Goal: Use online tool/utility: Utilize a website feature to perform a specific function

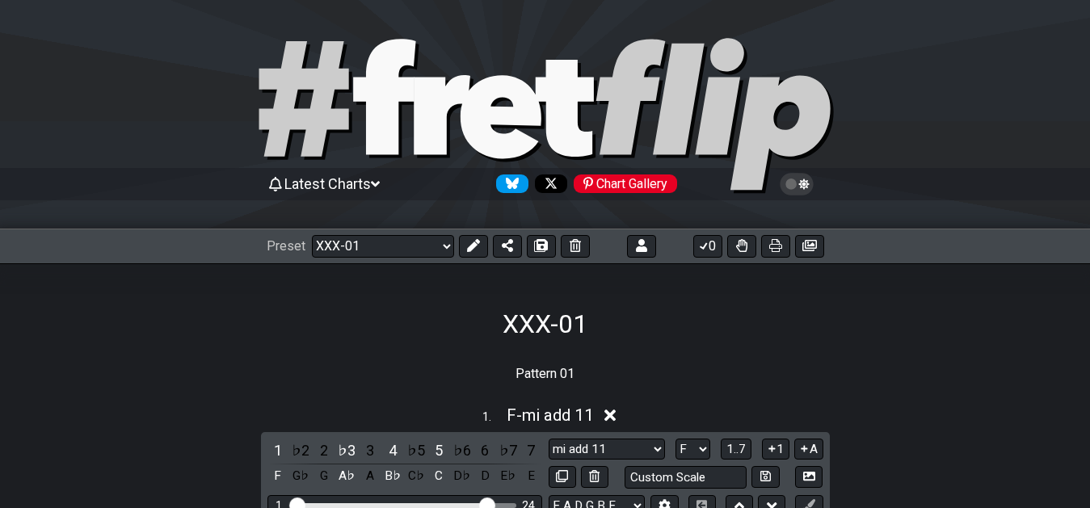
select select "/02YWF79B"
select select "F"
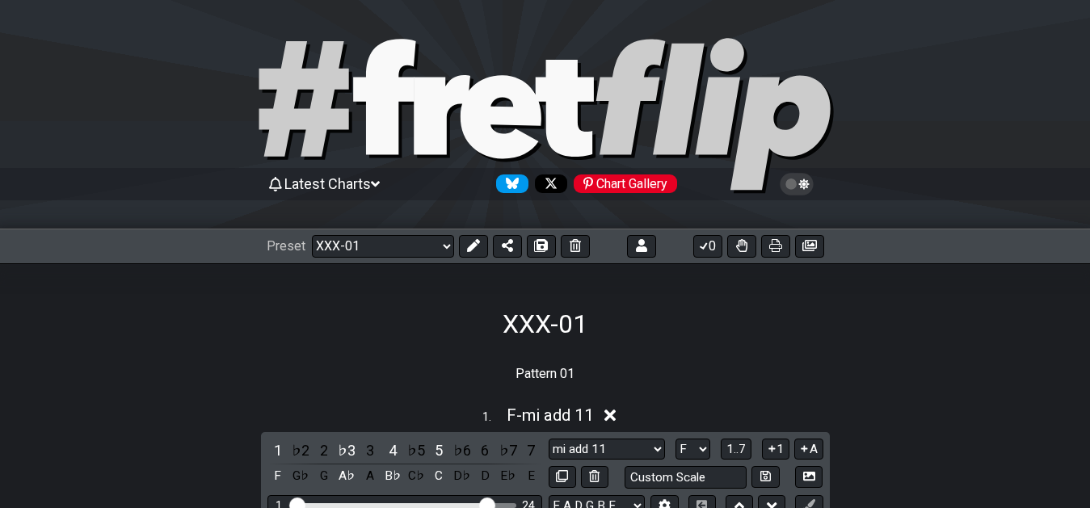
select select "F"
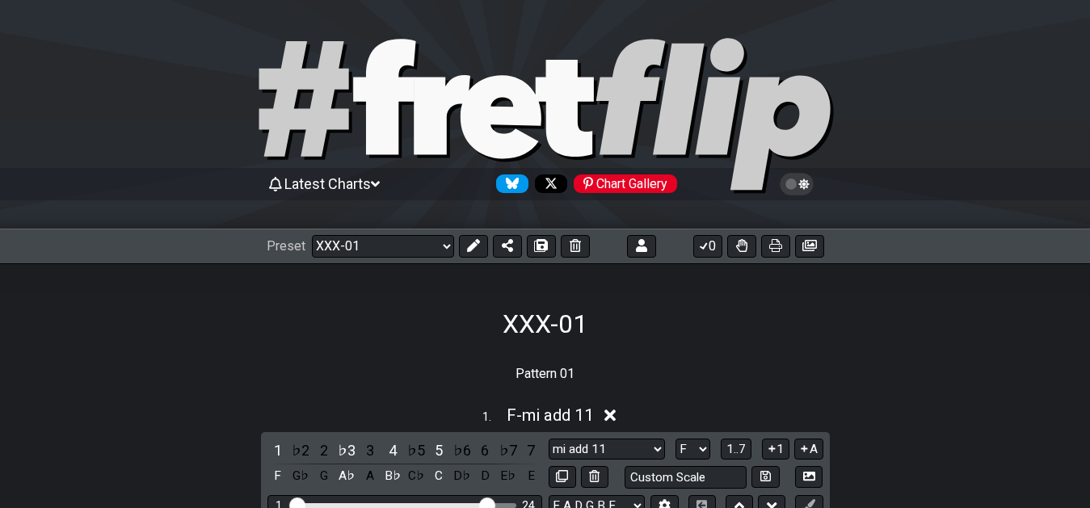
select select "F"
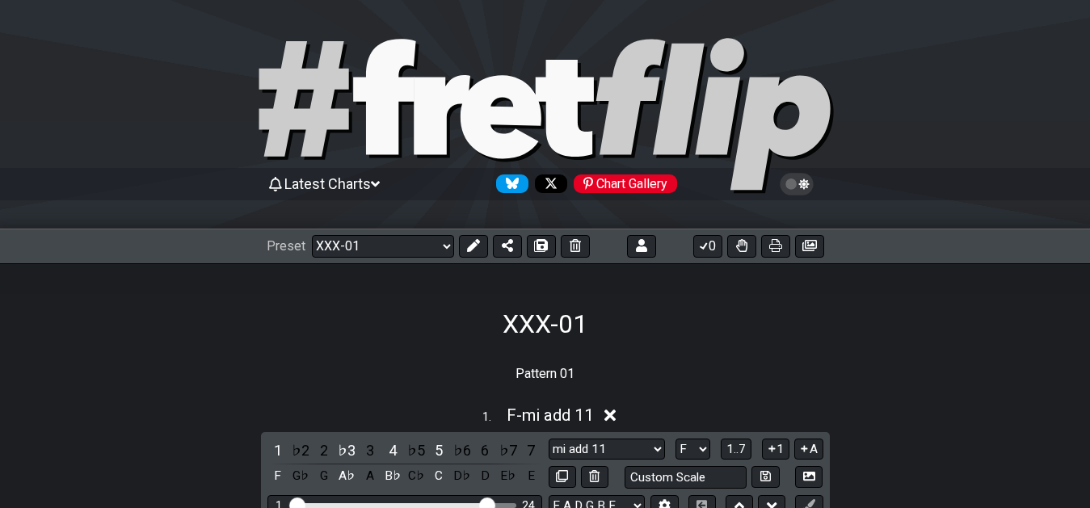
select select "F"
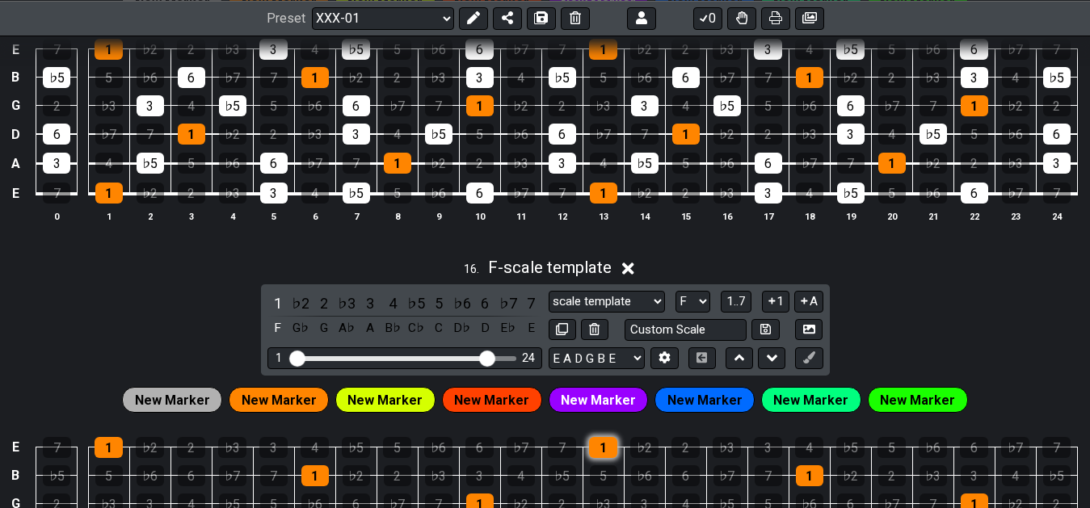
scroll to position [6185, 0]
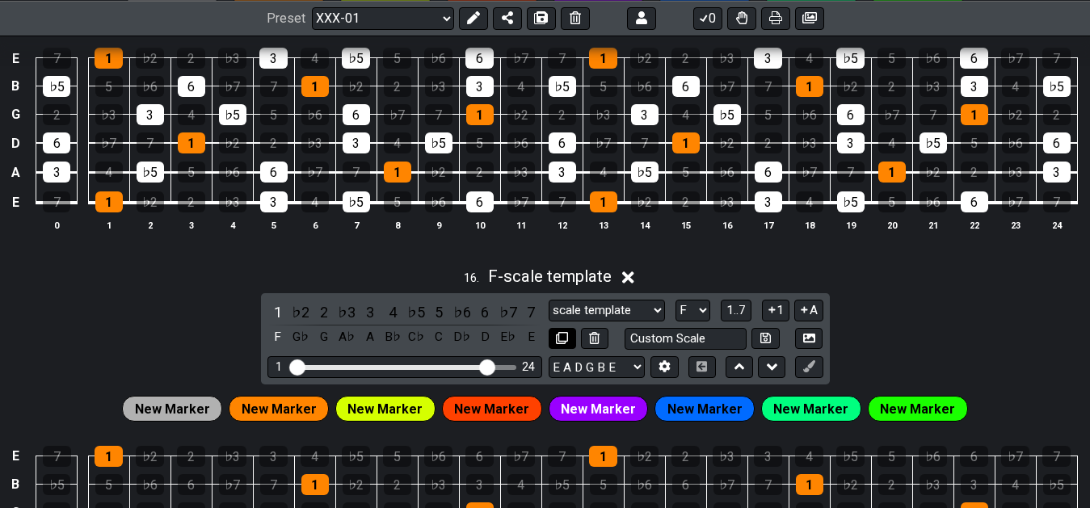
click at [554, 343] on button at bounding box center [562, 339] width 27 height 22
select select "F"
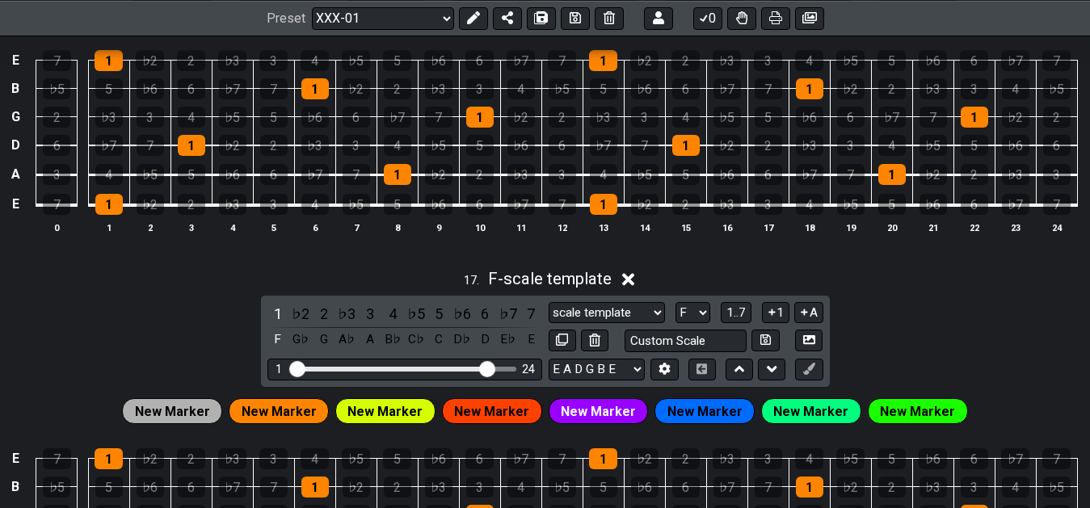
scroll to position [6597, 0]
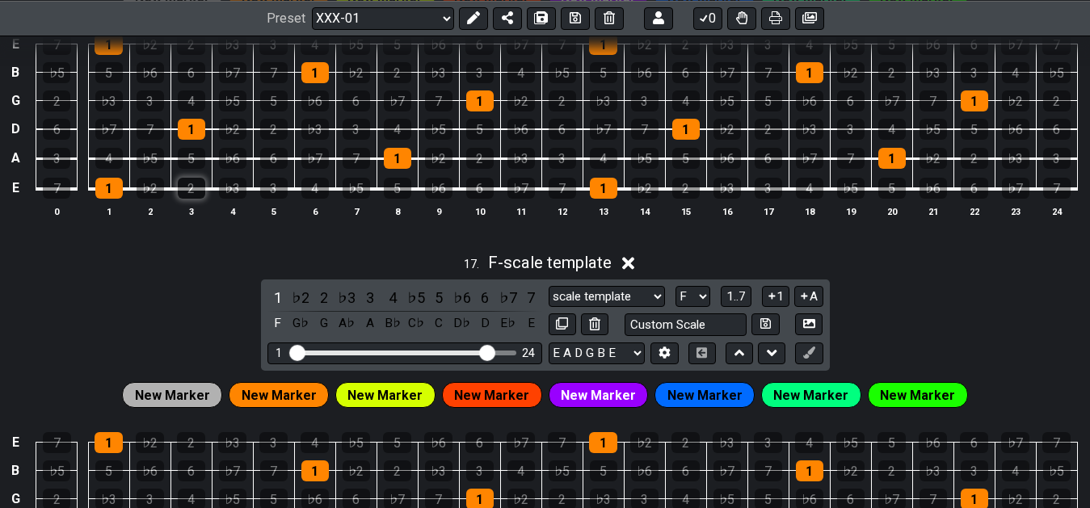
click at [196, 191] on div "2" at bounding box center [191, 188] width 27 height 21
click at [267, 193] on div "3" at bounding box center [273, 188] width 27 height 21
click at [91, 159] on td "4" at bounding box center [108, 144] width 41 height 30
click at [108, 159] on div "4" at bounding box center [108, 158] width 27 height 21
click at [190, 162] on div "5" at bounding box center [191, 158] width 27 height 21
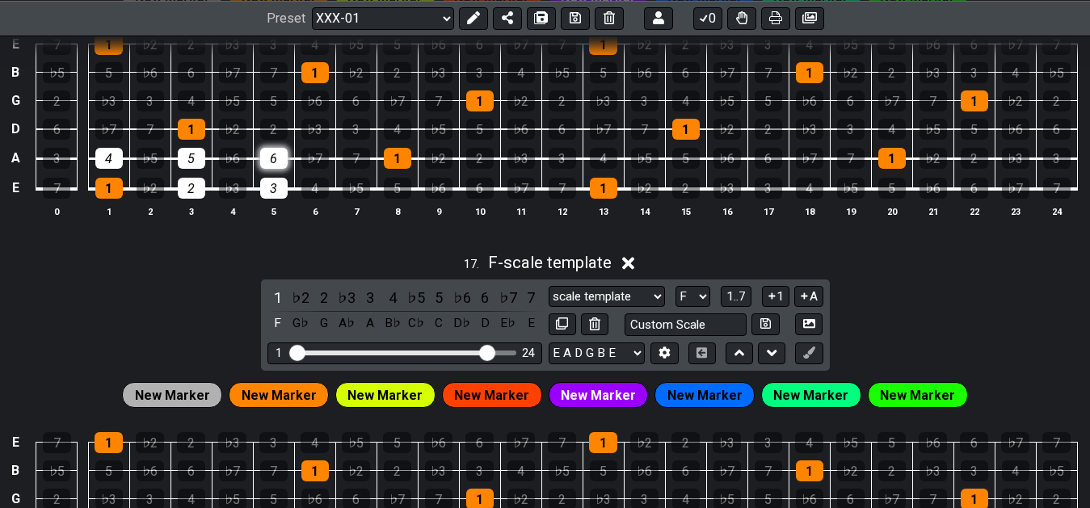
click at [267, 163] on div "6" at bounding box center [273, 158] width 27 height 21
click at [149, 129] on div "7" at bounding box center [150, 129] width 27 height 21
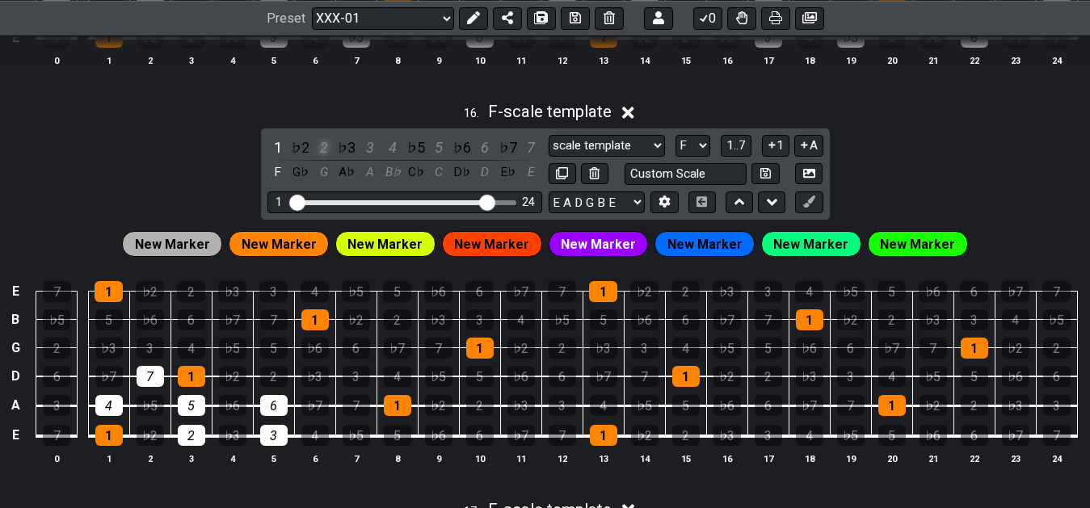
click at [323, 152] on div "2" at bounding box center [323, 148] width 21 height 22
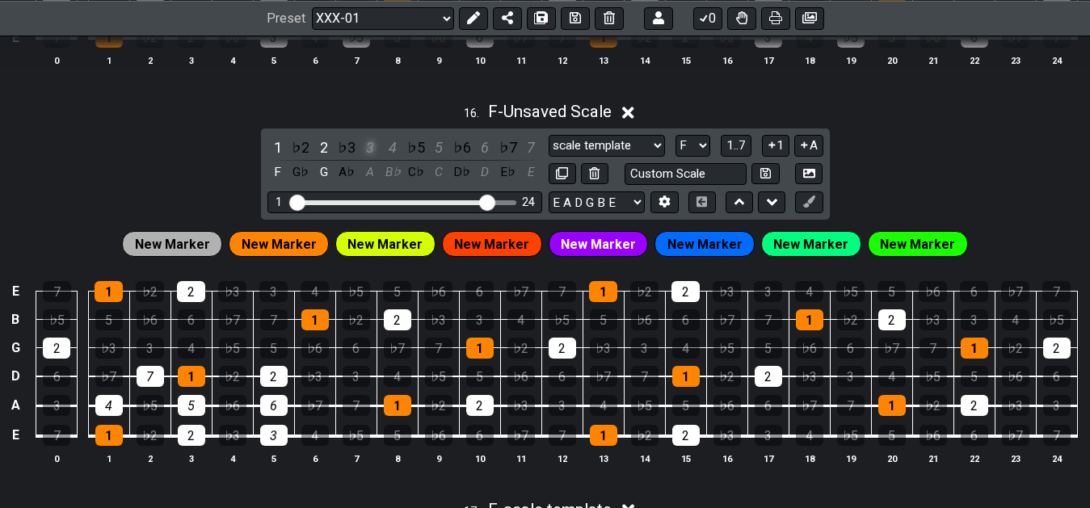
click at [364, 153] on div "3" at bounding box center [370, 148] width 21 height 22
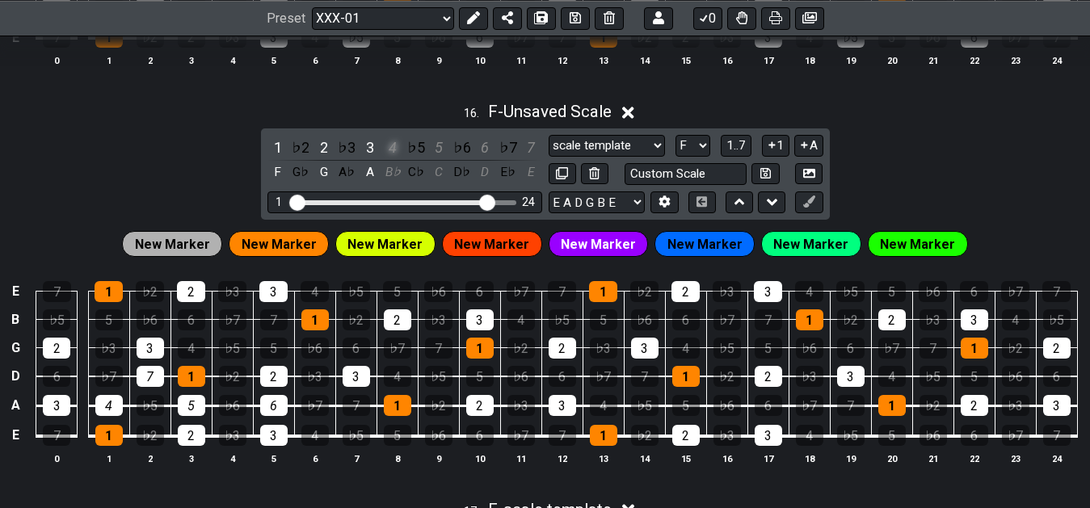
click at [386, 153] on div "4" at bounding box center [392, 148] width 21 height 22
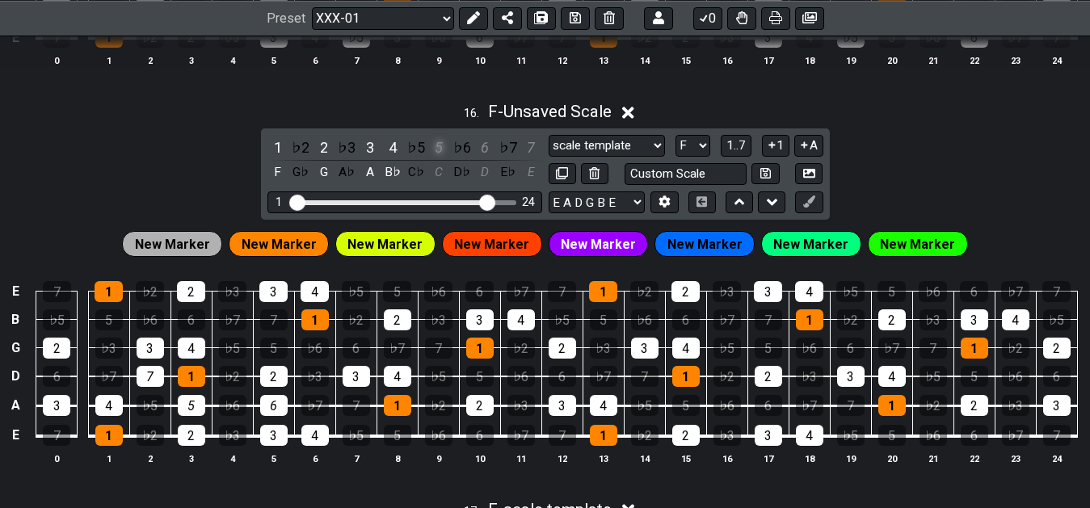
click at [436, 154] on div "5" at bounding box center [438, 148] width 21 height 22
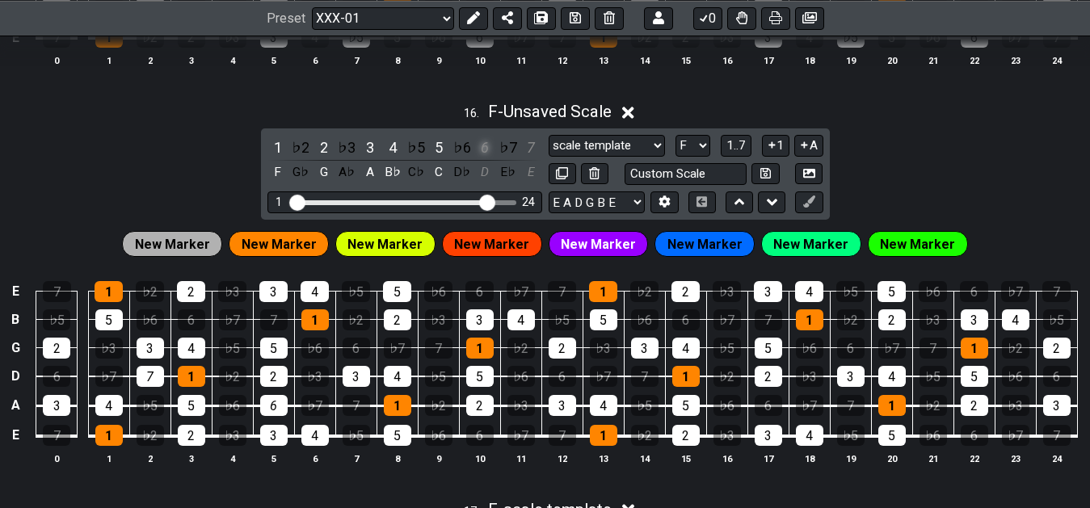
click at [490, 158] on div "6" at bounding box center [484, 148] width 21 height 22
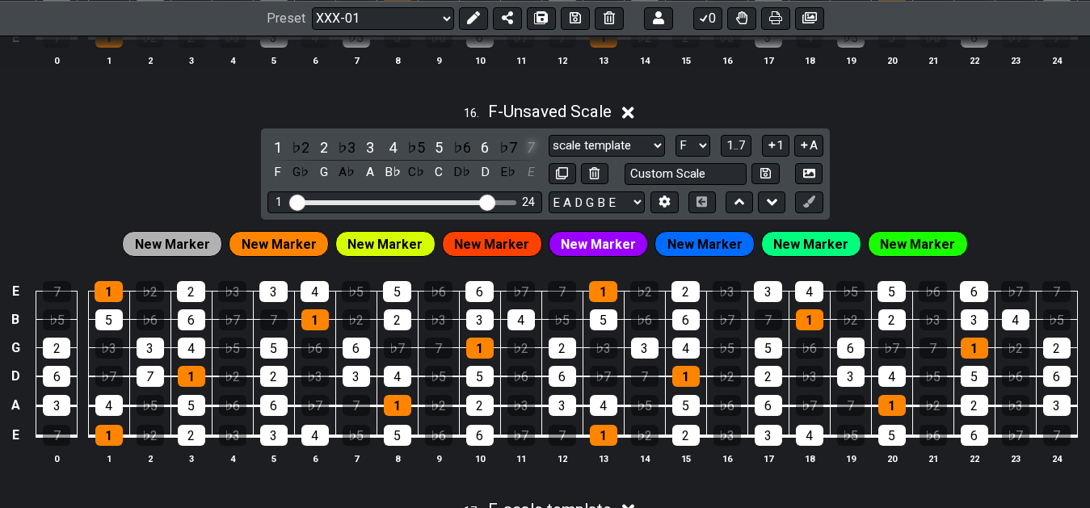
click at [534, 154] on div "7" at bounding box center [530, 148] width 21 height 22
